Goal: Information Seeking & Learning: Check status

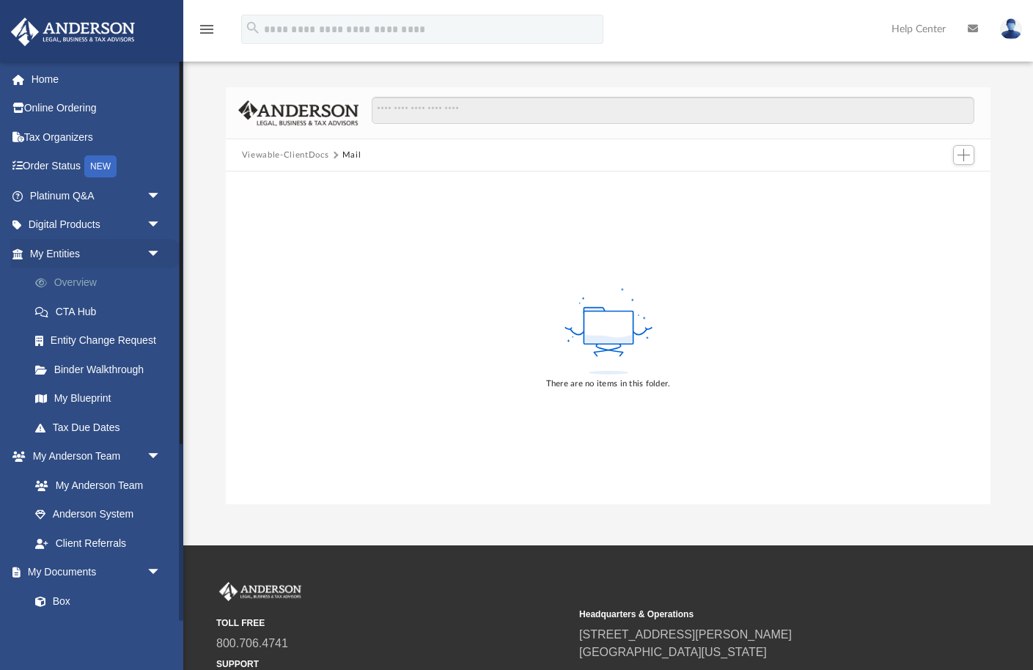
click at [86, 279] on link "Overview" at bounding box center [102, 282] width 163 height 29
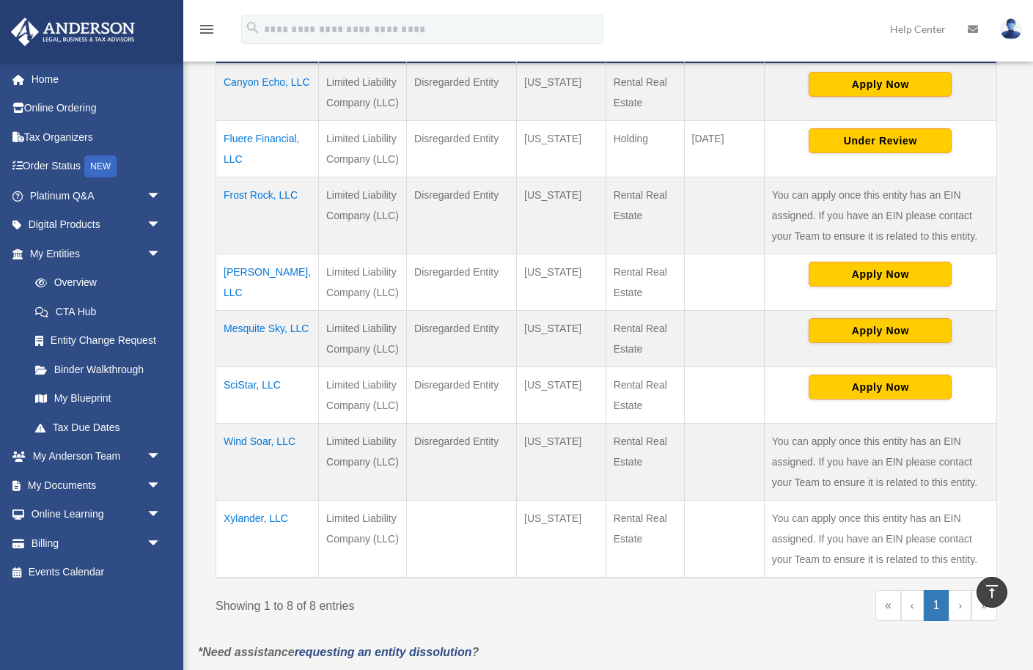
scroll to position [372, 0]
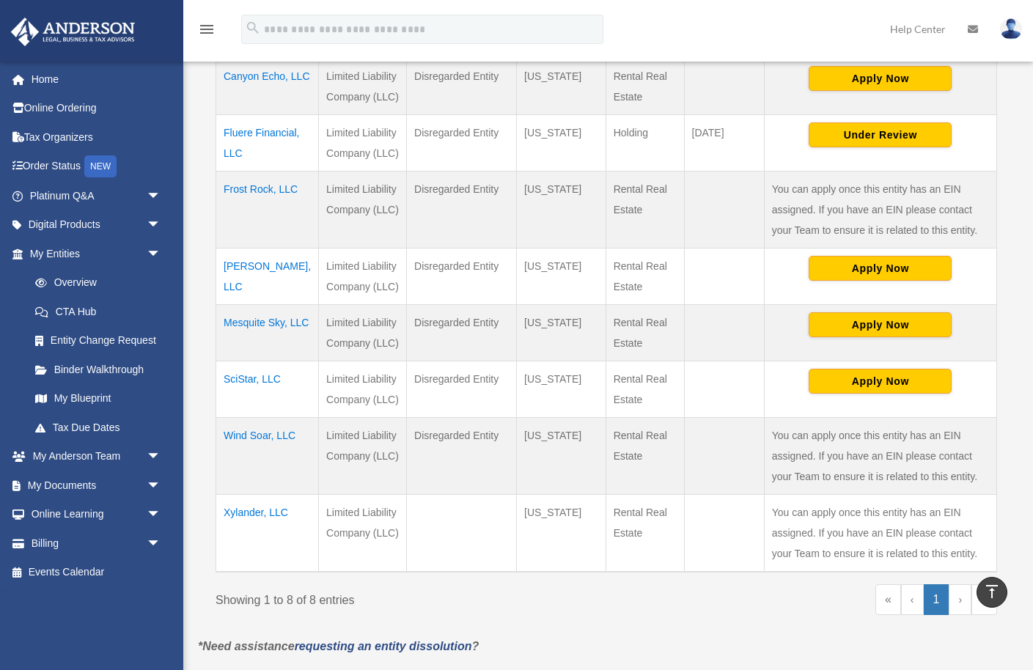
click at [249, 284] on td "[PERSON_NAME], LLC" at bounding box center [267, 277] width 103 height 56
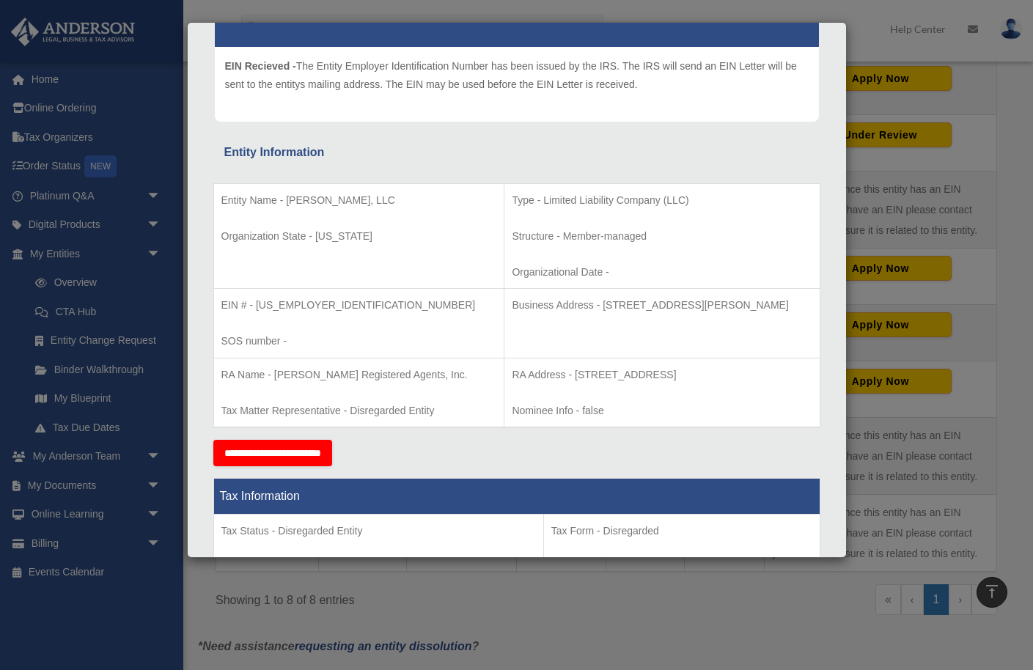
scroll to position [0, 0]
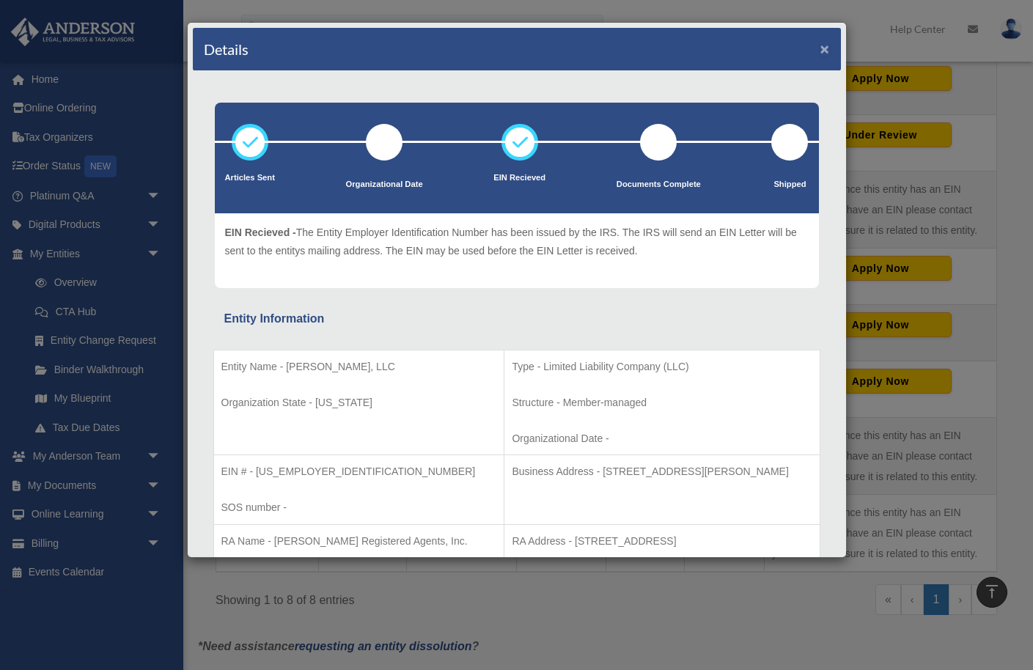
click at [825, 47] on button "×" at bounding box center [825, 48] width 10 height 15
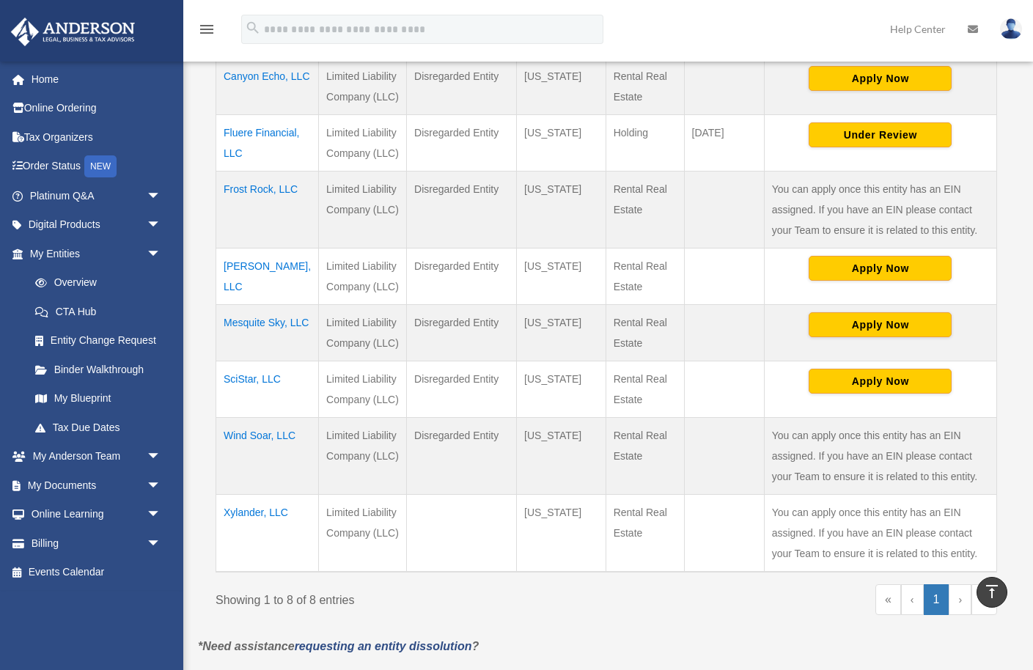
click at [236, 98] on td "Canyon Echo, LLC" at bounding box center [267, 86] width 103 height 57
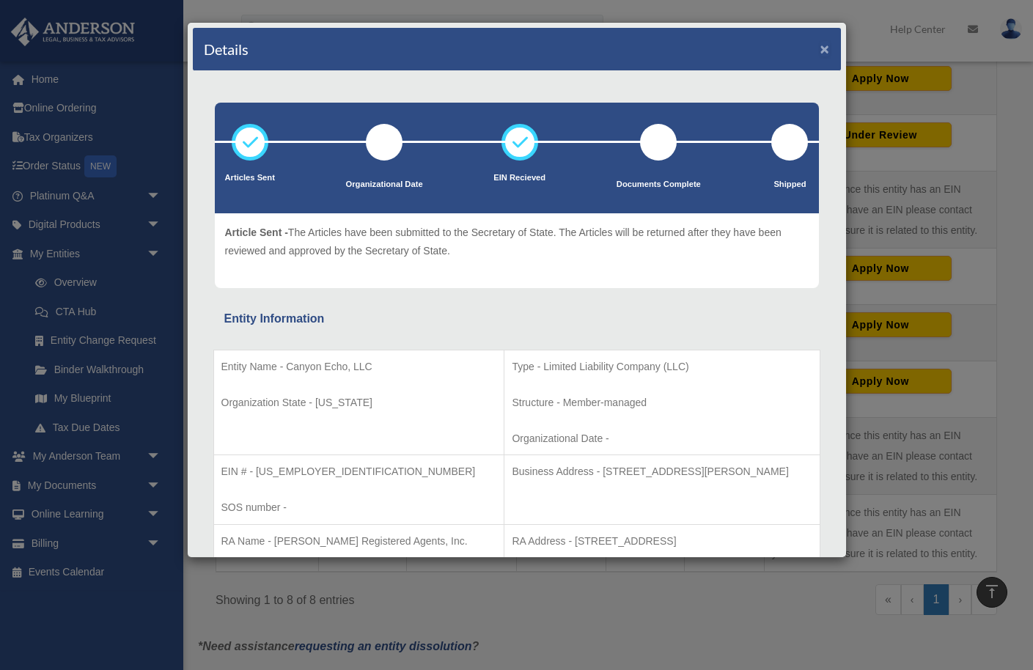
click at [825, 47] on button "×" at bounding box center [825, 48] width 10 height 15
